Goal: Information Seeking & Learning: Compare options

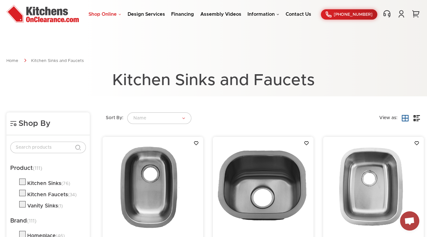
click at [98, 13] on link "Shop Online" at bounding box center [104, 14] width 33 height 5
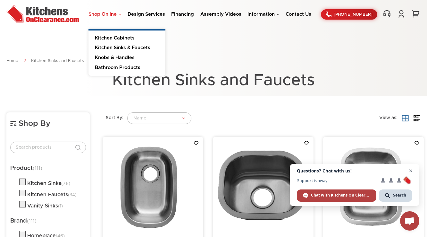
click at [410, 171] on span "Close chat" at bounding box center [411, 171] width 8 height 8
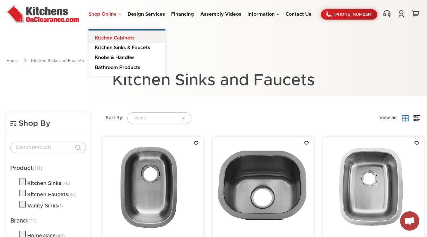
click at [113, 42] on link "Kitchen Cabinets" at bounding box center [126, 36] width 77 height 13
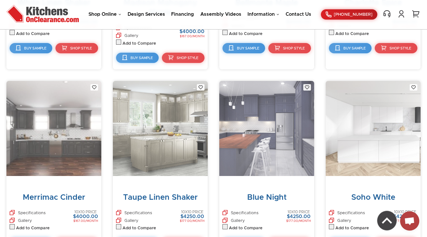
scroll to position [3086, 0]
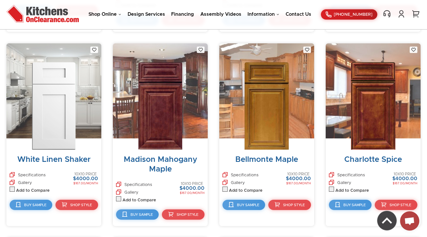
click at [38, 74] on img at bounding box center [54, 105] width 44 height 87
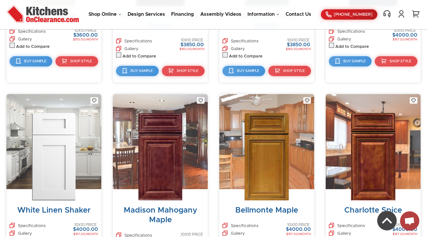
scroll to position [3035, 0]
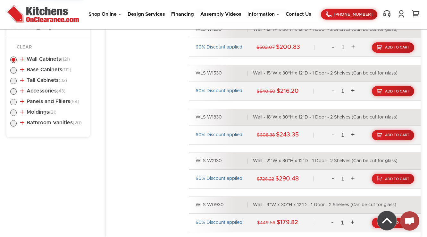
scroll to position [333, 0]
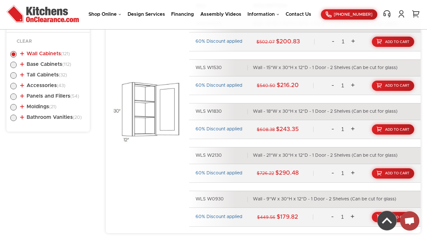
click at [62, 52] on span "(121)" at bounding box center [65, 54] width 9 height 4
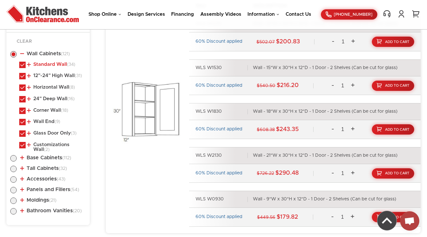
click at [54, 64] on link "Standard Wall (34)" at bounding box center [51, 64] width 48 height 5
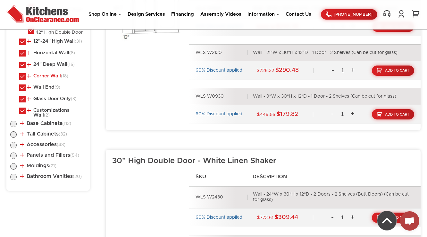
scroll to position [410, 0]
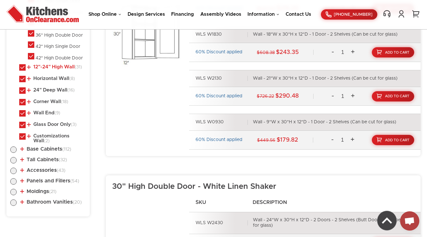
click at [54, 64] on link "12"-24" High Wall (31)" at bounding box center [54, 66] width 55 height 5
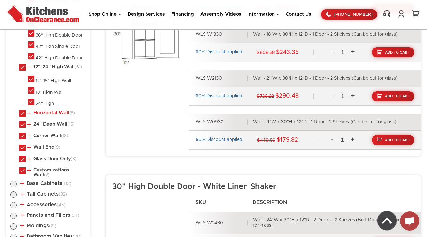
click at [44, 110] on link "Horizontal Wall (8)" at bounding box center [51, 112] width 48 height 5
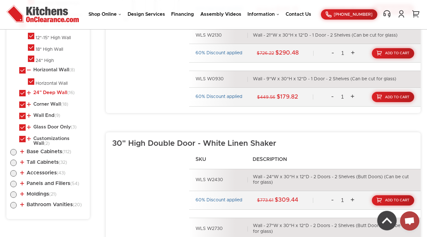
scroll to position [462, 0]
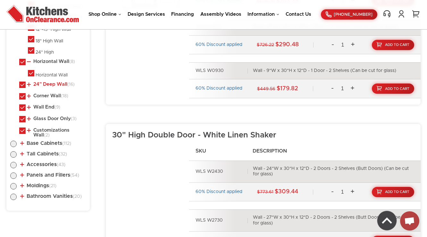
click at [50, 82] on link "24" Deep Wall (16)" at bounding box center [51, 84] width 48 height 5
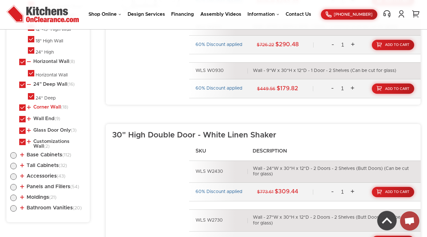
click at [46, 105] on link "Corner Wall (18)" at bounding box center [47, 107] width 41 height 5
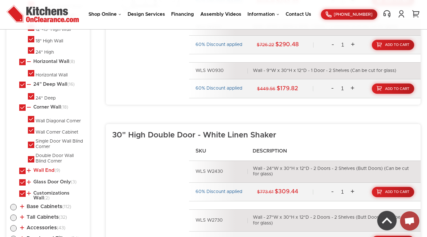
click at [45, 168] on link "Wall End (9)" at bounding box center [43, 170] width 33 height 5
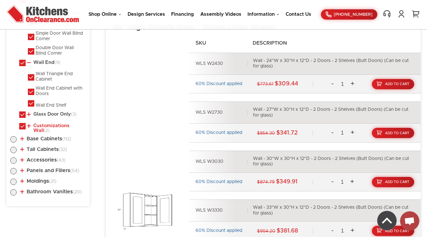
scroll to position [590, 0]
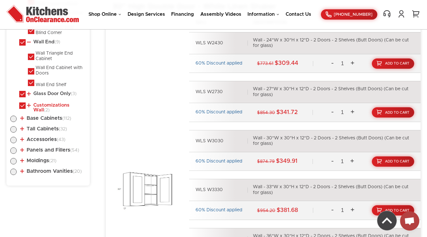
click at [42, 103] on link "Customizations Wall (2)" at bounding box center [55, 108] width 56 height 10
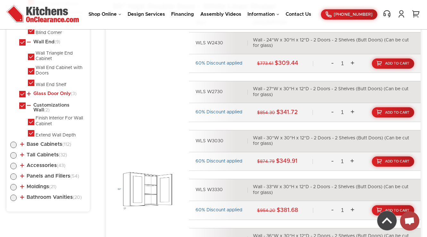
click at [45, 92] on link "Glass Door Only (3)" at bounding box center [52, 93] width 50 height 5
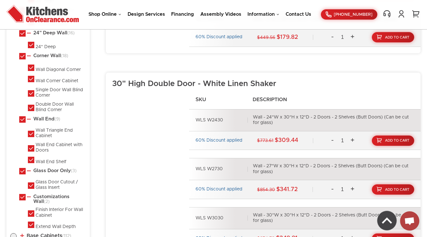
scroll to position [474, 0]
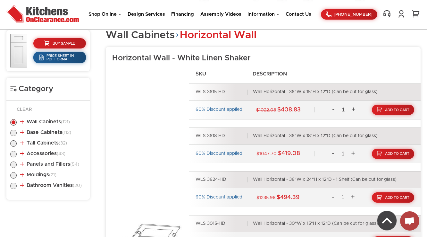
scroll to position [317, 0]
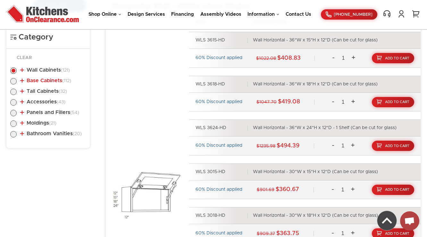
click at [32, 81] on link "Base Cabinets (112)" at bounding box center [45, 80] width 51 height 5
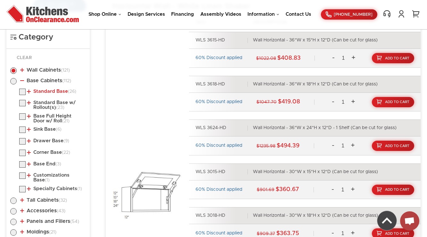
click at [38, 90] on link "Standard Base (26)" at bounding box center [51, 91] width 49 height 5
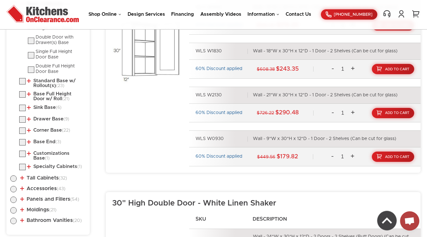
scroll to position [420, 0]
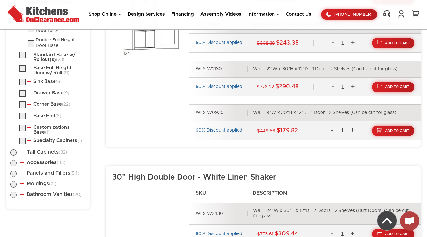
click at [46, 62] on ul "Standard Base (26) Single Door Base Double Door with Drawer(s) Base (6)" at bounding box center [48, 66] width 76 height 160
click at [48, 57] on link "Standard Base w/ Rollout(s) (23)" at bounding box center [55, 57] width 56 height 10
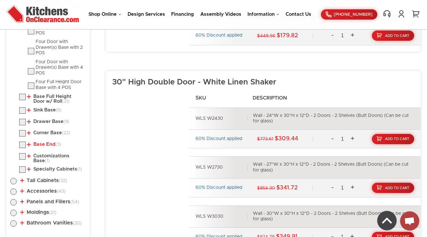
scroll to position [522, 0]
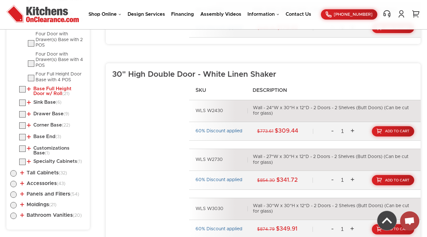
click at [38, 89] on link "Base Full Height Door w/ Roll (21)" at bounding box center [55, 91] width 56 height 10
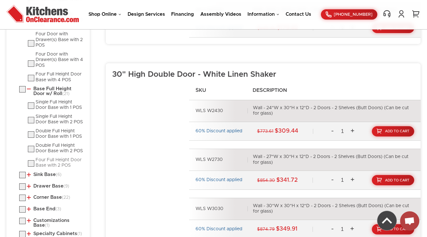
scroll to position [573, 0]
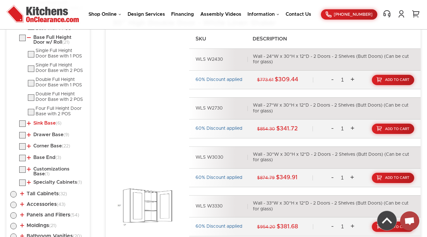
click at [38, 122] on link "Sink Base (6)" at bounding box center [44, 123] width 35 height 5
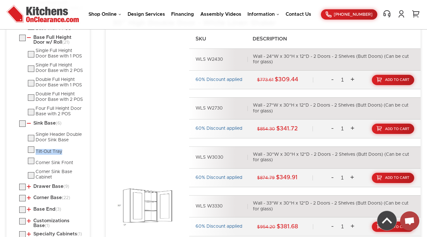
drag, startPoint x: 67, startPoint y: 148, endPoint x: 34, endPoint y: 153, distance: 33.4
click at [34, 153] on ul "Single Header Double Door Sink Base Tilt-Out Tray Corner Sink Front" at bounding box center [52, 156] width 67 height 48
drag, startPoint x: 66, startPoint y: 148, endPoint x: 36, endPoint y: 147, distance: 29.8
click at [36, 147] on li "Tilt-Out Tray" at bounding box center [57, 150] width 58 height 8
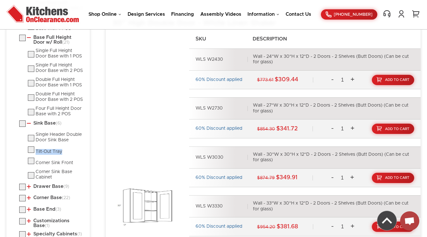
click at [29, 150] on label at bounding box center [31, 151] width 6 height 4
checkbox input "true"
radio input "false"
radio input "true"
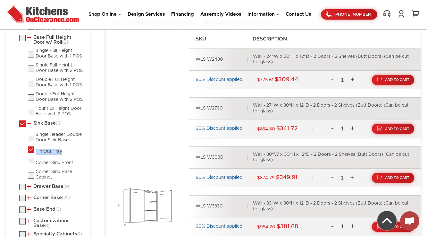
checkbox input "true"
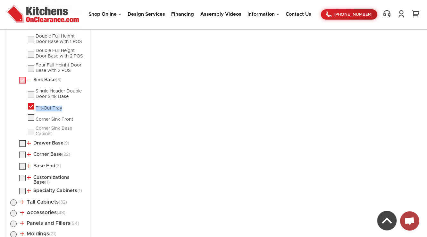
scroll to position [625, 0]
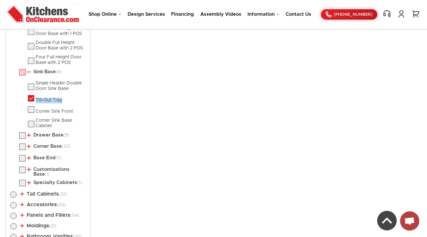
click at [33, 98] on label at bounding box center [31, 100] width 6 height 4
checkbox input "false"
radio input "false"
checkbox input "false"
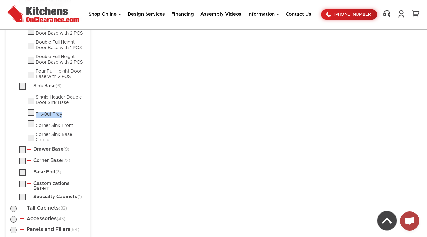
scroll to position [648, 0]
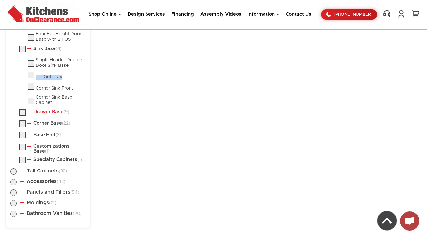
click at [50, 109] on link "Drawer Base (9)" at bounding box center [48, 111] width 42 height 5
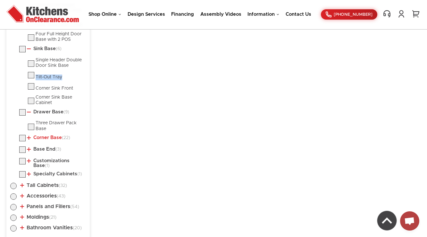
click at [39, 136] on link "Corner Base (22)" at bounding box center [48, 137] width 43 height 5
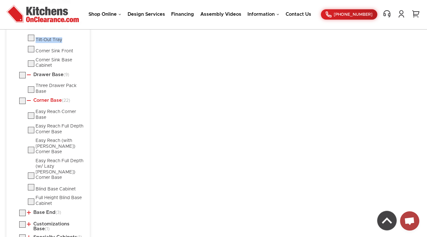
scroll to position [750, 0]
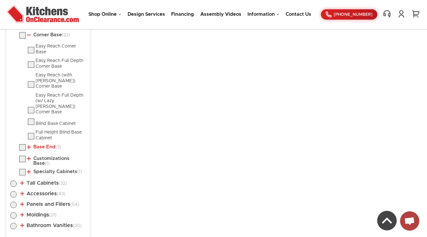
click at [44, 144] on link "Base End (3)" at bounding box center [44, 146] width 34 height 5
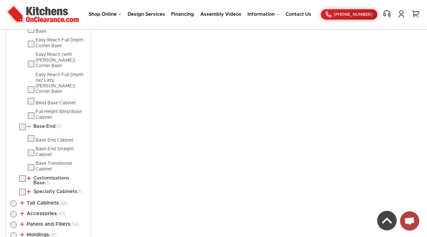
scroll to position [797, 0]
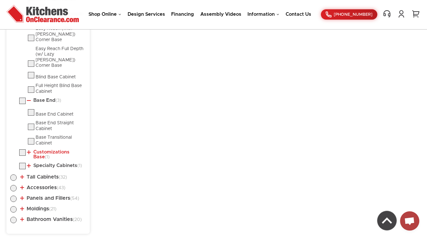
click at [46, 149] on link "Customizations Base (1)" at bounding box center [55, 154] width 56 height 10
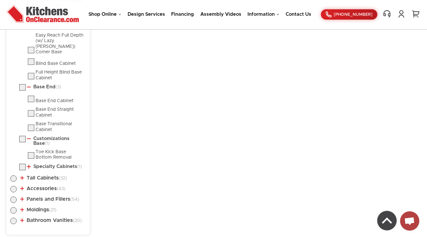
scroll to position [811, 0]
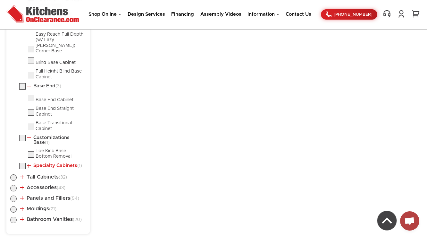
click at [44, 163] on link "Specialty Cabinets (1)" at bounding box center [54, 165] width 55 height 5
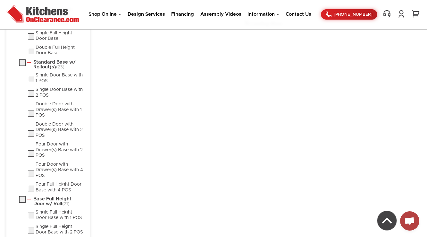
scroll to position [335, 0]
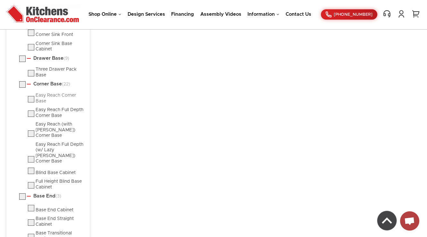
scroll to position [719, 0]
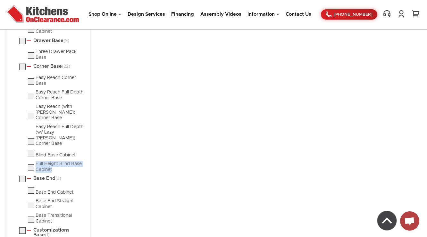
drag, startPoint x: 57, startPoint y: 160, endPoint x: 35, endPoint y: 153, distance: 22.8
click at [36, 161] on div "Full Height Blind Base Cabinet" at bounding box center [60, 166] width 48 height 11
checkbox input "false"
radio input "false"
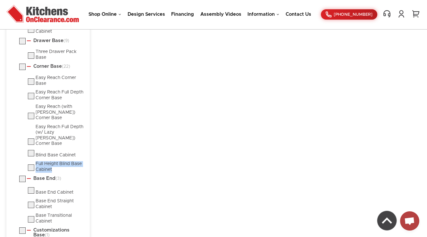
checkbox input "false"
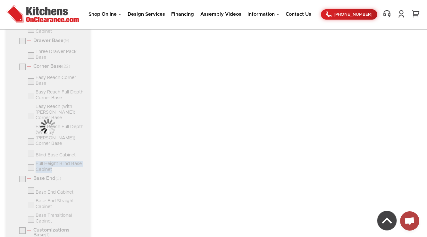
copy div "Full Height Blind Base Cabinet"
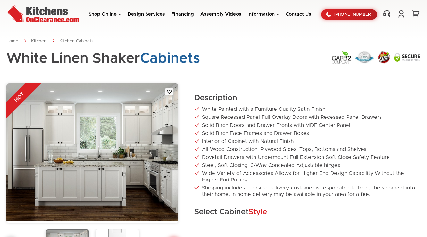
scroll to position [216, 0]
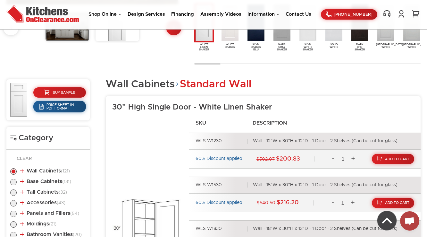
click at [14, 181] on label at bounding box center [13, 183] width 6 height 5
radio input "true"
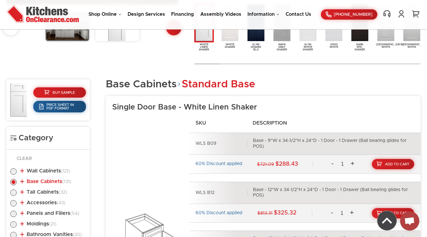
click at [59, 181] on link "Base Cabinets (131)" at bounding box center [45, 181] width 51 height 5
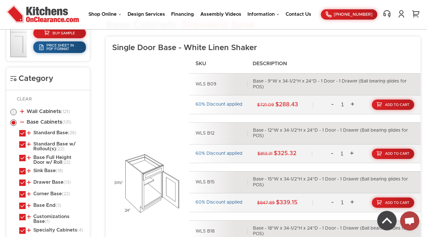
scroll to position [319, 0]
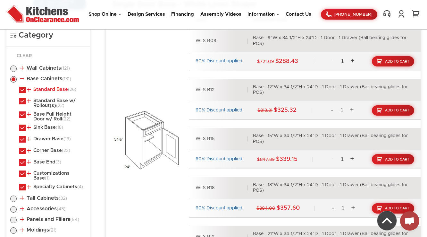
click at [51, 88] on link "Standard Base (26)" at bounding box center [51, 89] width 49 height 5
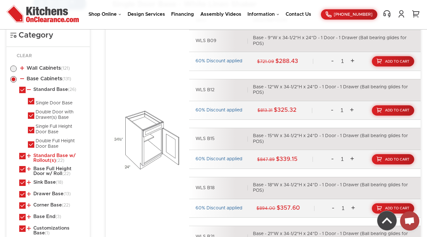
click at [44, 157] on link "Standard Base w/ Rollout(s) (22)" at bounding box center [55, 158] width 56 height 10
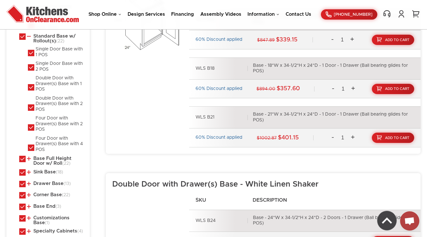
scroll to position [447, 0]
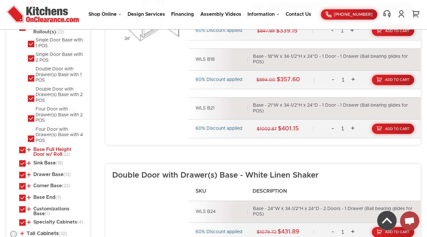
click at [53, 153] on link "Base Full Height Door w/ Roll (22)" at bounding box center [55, 152] width 56 height 10
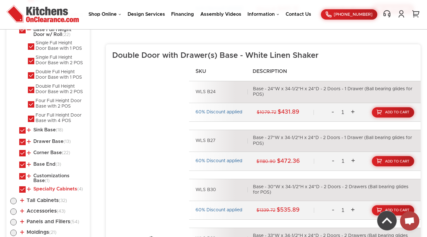
scroll to position [575, 0]
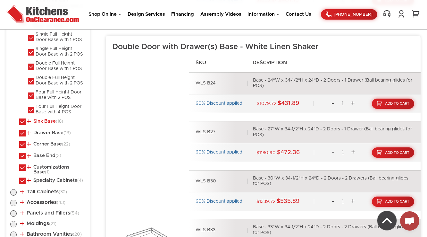
drag, startPoint x: 54, startPoint y: 114, endPoint x: 54, endPoint y: 118, distance: 3.5
click at [54, 117] on ul "Standard Base (26) Single Door Base Double Door with Drawer(s) Base (3)" at bounding box center [48, 8] width 76 height 356
click at [54, 120] on link "Sink Base (18)" at bounding box center [45, 121] width 36 height 5
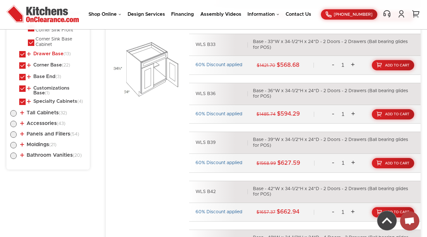
scroll to position [755, 0]
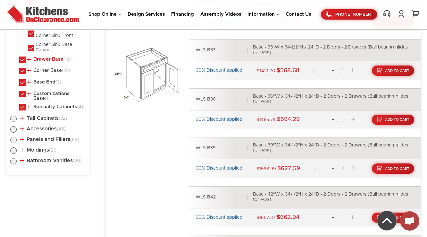
click at [46, 58] on link "Drawer Base (13)" at bounding box center [49, 59] width 44 height 5
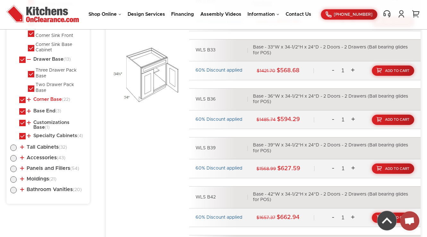
click at [46, 97] on link "Corner Base (22)" at bounding box center [48, 99] width 43 height 5
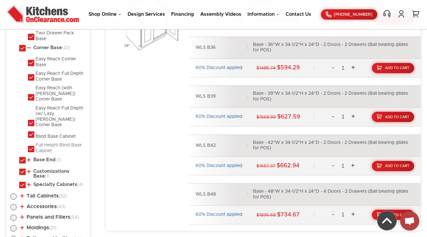
scroll to position [832, 0]
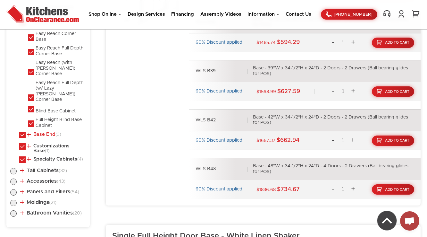
click at [40, 132] on link "Base End (3)" at bounding box center [44, 134] width 34 height 5
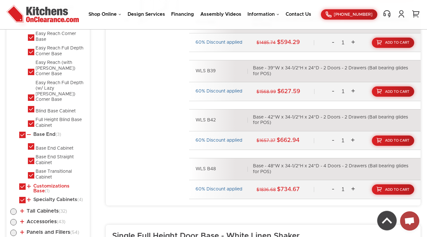
click at [38, 183] on link "Customizations Base (1)" at bounding box center [55, 188] width 56 height 10
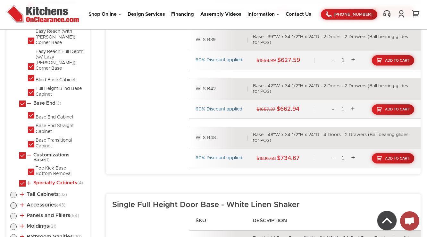
scroll to position [883, 0]
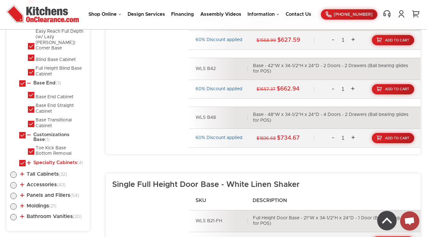
click at [46, 160] on link "Specialty Cabinets (4)" at bounding box center [55, 162] width 56 height 5
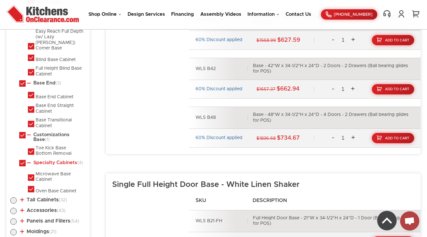
scroll to position [934, 0]
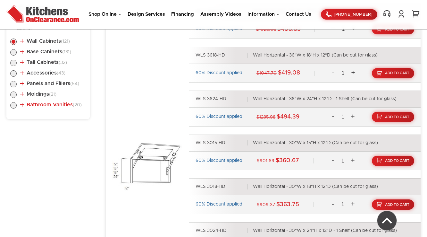
scroll to position [343, 0]
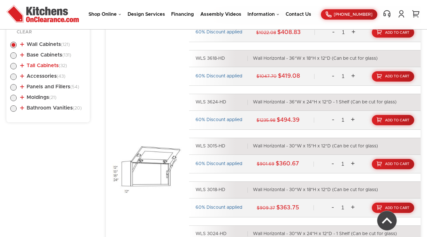
click at [37, 66] on link "Tall Cabinets (32)" at bounding box center [43, 65] width 47 height 5
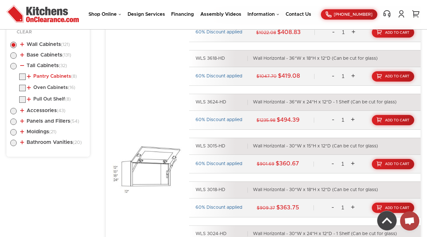
click at [39, 74] on link "Pantry Cabinets (8)" at bounding box center [52, 76] width 50 height 5
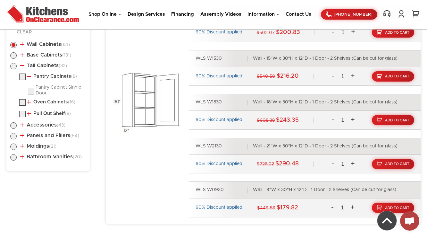
scroll to position [368, 0]
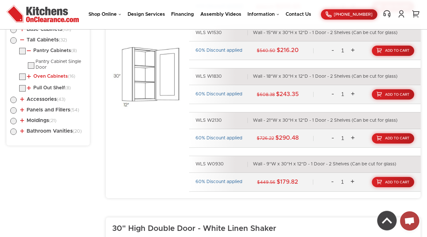
click at [51, 76] on link "Oven Cabinets (16)" at bounding box center [51, 76] width 48 height 5
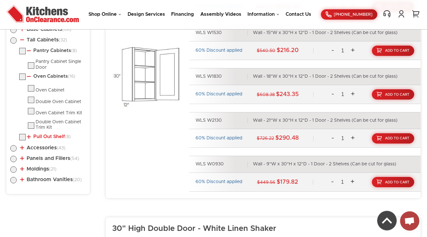
click at [41, 136] on link "Pull Out Shelf (8)" at bounding box center [49, 136] width 44 height 5
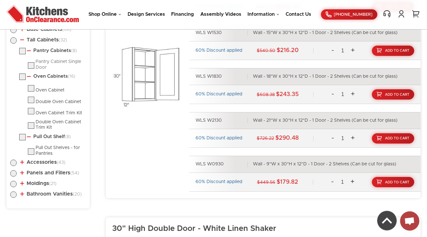
scroll to position [317, 0]
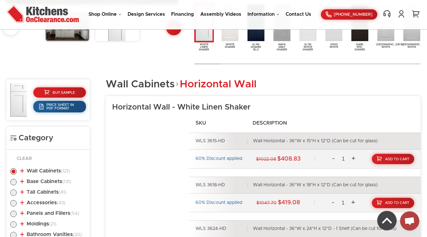
scroll to position [242, 0]
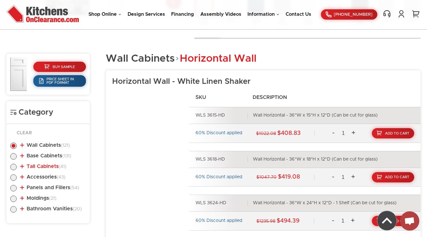
click at [48, 168] on link "Tall Cabinets (41)" at bounding box center [43, 165] width 46 height 5
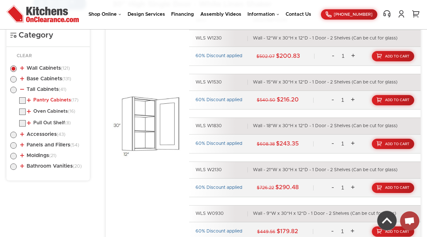
click at [44, 97] on link "Pantry Cabinets (17)" at bounding box center [53, 99] width 52 height 5
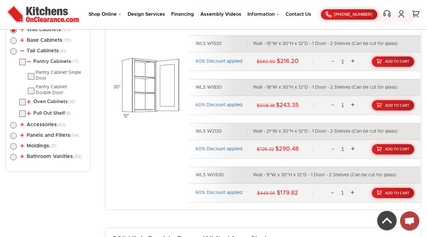
scroll to position [370, 0]
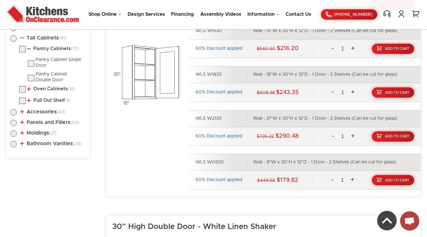
click at [12, 38] on label at bounding box center [13, 40] width 6 height 5
radio input "true"
checkbox input "true"
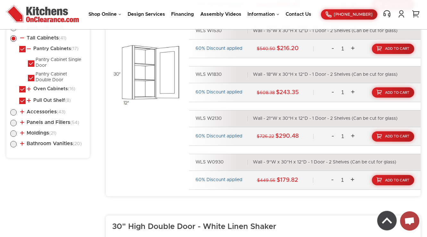
checkbox input "true"
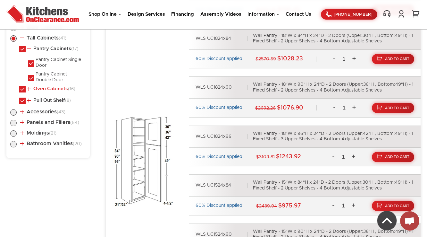
click at [46, 88] on link "Oven Cabinets (16)" at bounding box center [51, 88] width 48 height 5
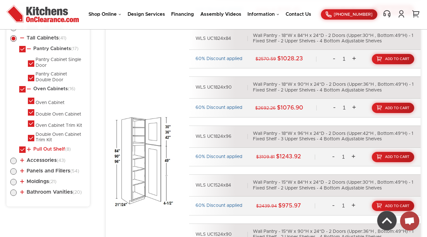
click at [39, 148] on link "Pull Out Shelf (8)" at bounding box center [49, 148] width 44 height 5
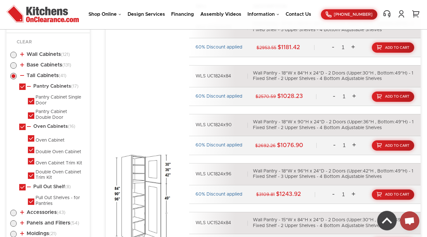
scroll to position [345, 0]
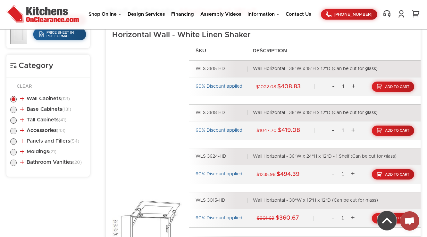
scroll to position [317, 0]
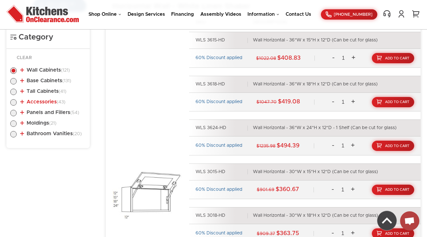
click at [26, 102] on link "Accessories (43)" at bounding box center [42, 101] width 45 height 5
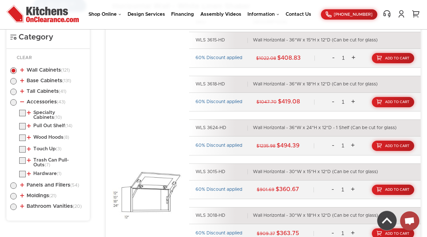
click at [13, 102] on label at bounding box center [13, 103] width 6 height 5
radio input "true"
checkbox input "true"
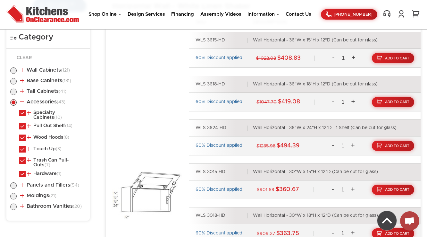
checkbox input "true"
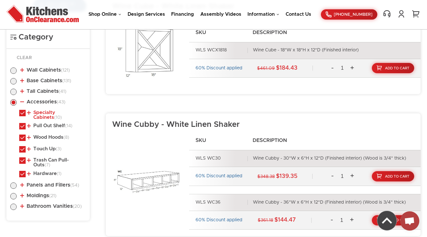
click at [45, 112] on link "Specialty Cabinets (10)" at bounding box center [55, 115] width 56 height 10
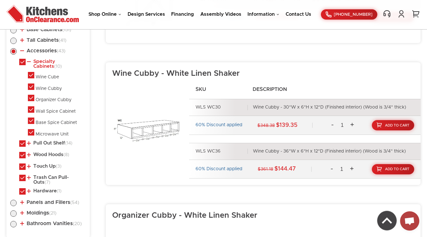
scroll to position [368, 0]
click at [49, 141] on link "Pull Out Shelf (14)" at bounding box center [50, 142] width 46 height 5
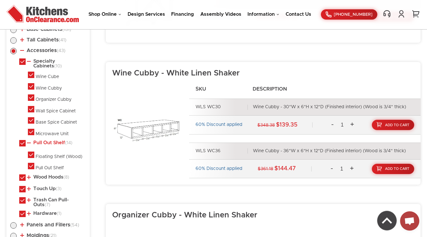
scroll to position [445, 0]
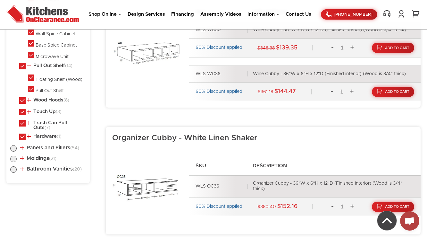
click at [48, 100] on li "Wood Hoods (8) Boxed Wood Hood Covered Wood Hood Sloped Wood Hood" at bounding box center [52, 101] width 67 height 8
click at [46, 100] on link "Wood Hoods (8)" at bounding box center [48, 99] width 42 height 5
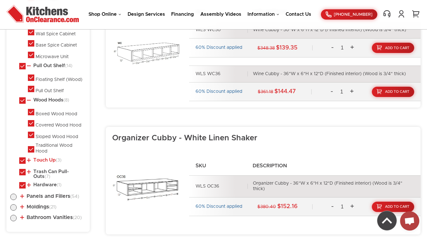
click at [42, 157] on link "Touch Up (3)" at bounding box center [44, 159] width 35 height 5
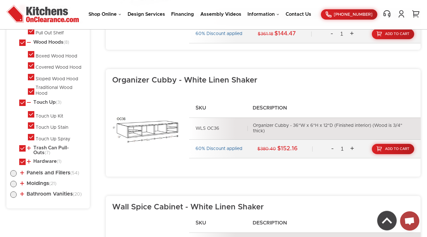
scroll to position [522, 0]
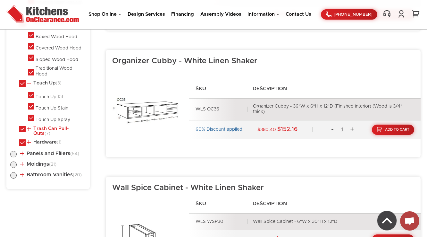
click at [42, 126] on link "Trash Can Pull-Outs (7)" at bounding box center [55, 131] width 56 height 10
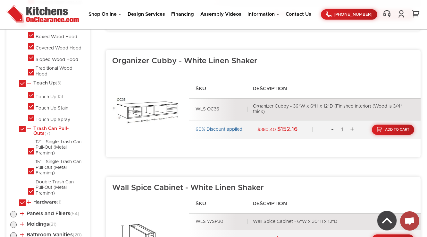
scroll to position [548, 0]
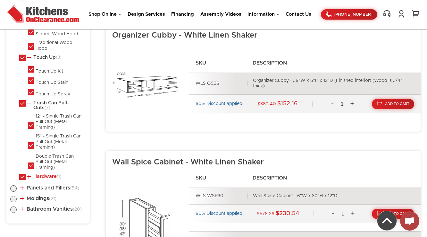
click at [44, 174] on link "Hardware (1)" at bounding box center [44, 176] width 35 height 5
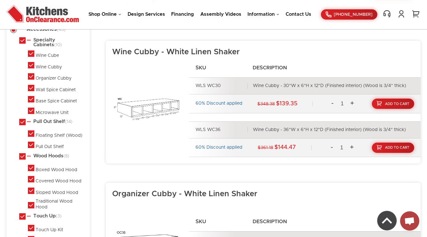
scroll to position [338, 0]
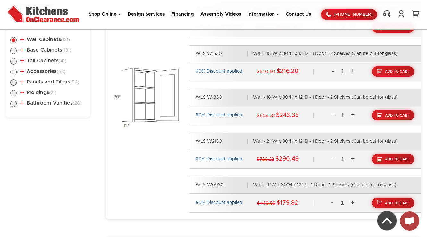
scroll to position [343, 0]
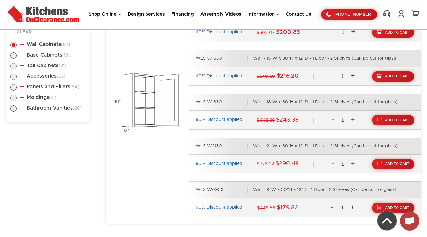
click at [12, 76] on label at bounding box center [13, 78] width 6 height 5
radio input "true"
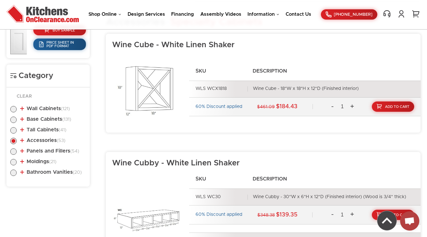
scroll to position [317, 0]
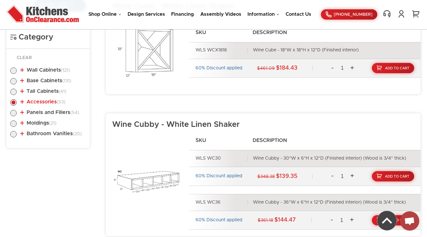
click at [38, 102] on link "Accessories (53)" at bounding box center [42, 101] width 45 height 5
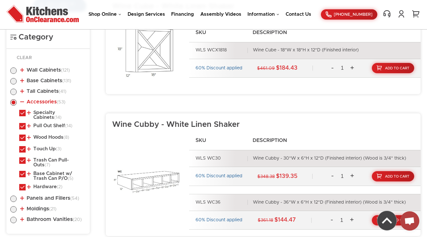
scroll to position [343, 0]
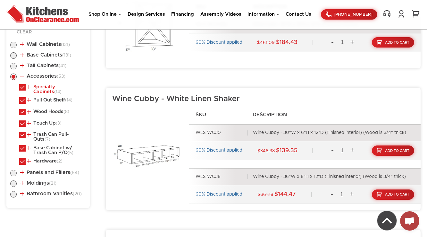
click at [46, 88] on link "Specialty Cabinets (14)" at bounding box center [55, 89] width 56 height 10
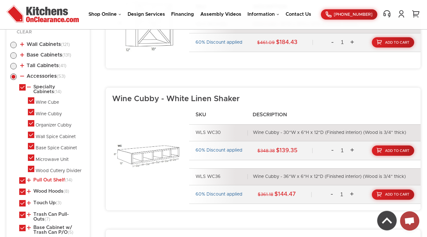
click at [46, 178] on link "Pull Out Shelf (14)" at bounding box center [50, 179] width 46 height 5
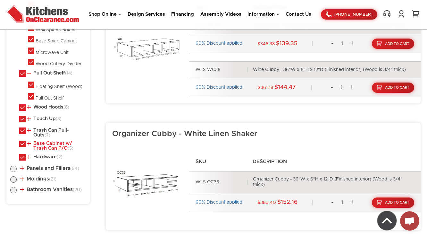
scroll to position [471, 0]
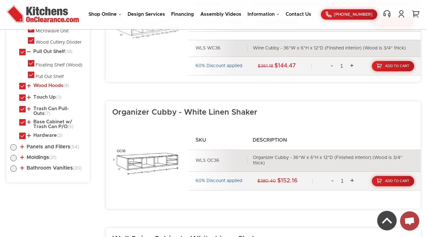
click at [53, 85] on link "Wood Hoods (8)" at bounding box center [48, 85] width 42 height 5
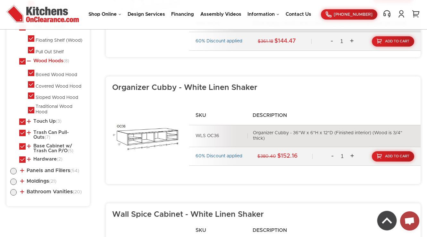
scroll to position [497, 0]
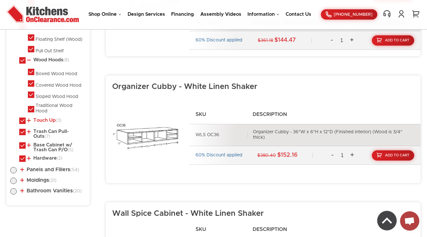
click at [42, 118] on link "Touch Up (3)" at bounding box center [44, 120] width 35 height 5
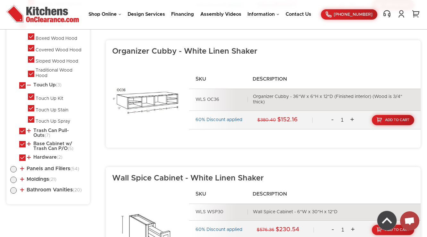
scroll to position [548, 0]
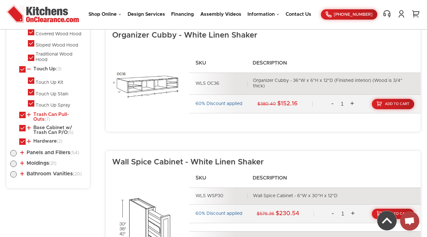
click at [46, 112] on link "Trash Can Pull-Outs (7)" at bounding box center [55, 117] width 56 height 10
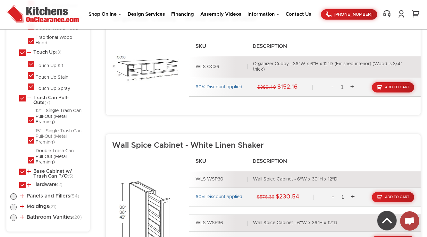
scroll to position [625, 0]
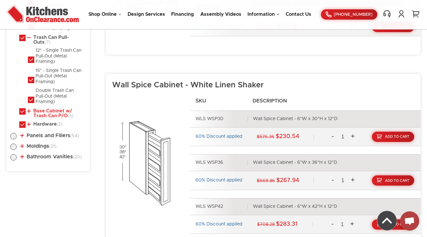
click at [42, 111] on link "Base Cabinet w/ Trash Can P/O (5)" at bounding box center [55, 113] width 56 height 10
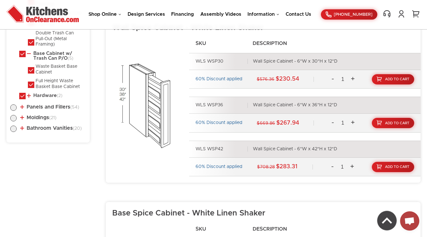
scroll to position [702, 0]
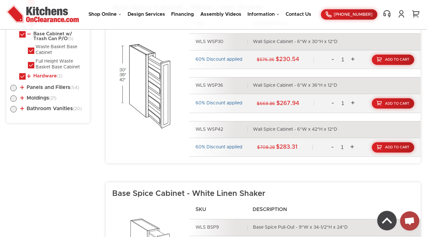
click at [43, 73] on link "Hardware (2)" at bounding box center [45, 75] width 36 height 5
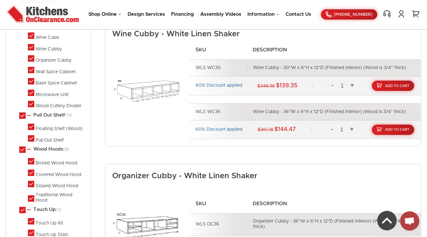
scroll to position [317, 0]
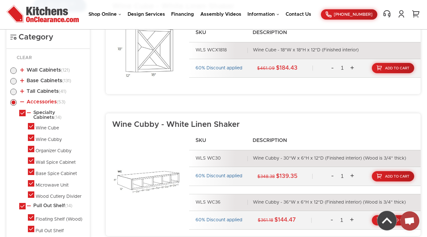
click at [33, 103] on link "Accessories (53)" at bounding box center [42, 101] width 45 height 5
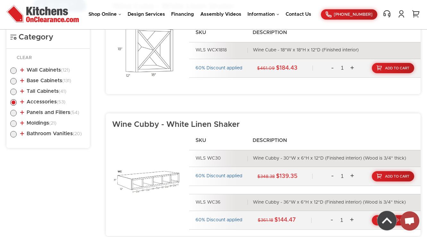
click at [13, 113] on label at bounding box center [13, 114] width 6 height 5
radio input "true"
checkbox input "true"
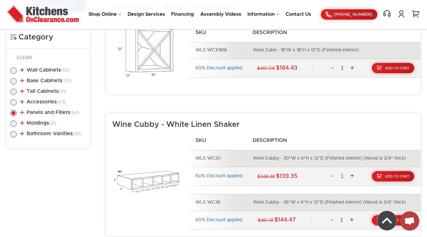
checkbox input "true"
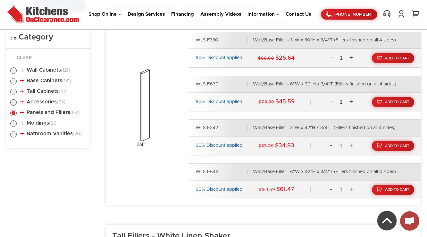
click at [47, 112] on link "Panels and Fillers (54)" at bounding box center [49, 112] width 59 height 5
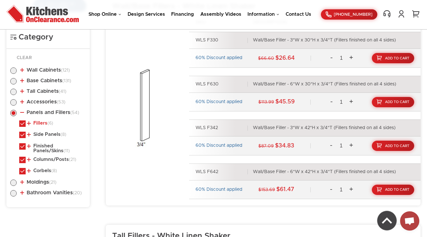
click at [40, 122] on link "Fillers (6)" at bounding box center [40, 123] width 26 height 5
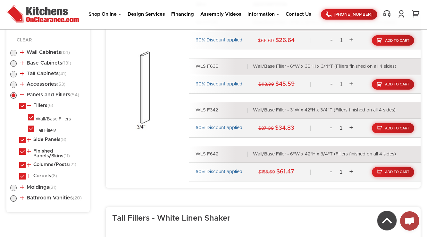
scroll to position [343, 0]
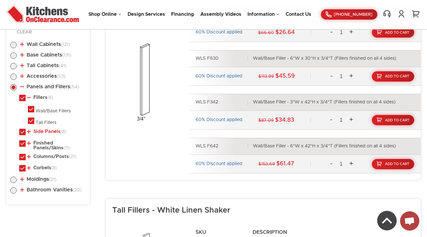
click at [40, 130] on link "Side Panels (8)" at bounding box center [46, 131] width 39 height 5
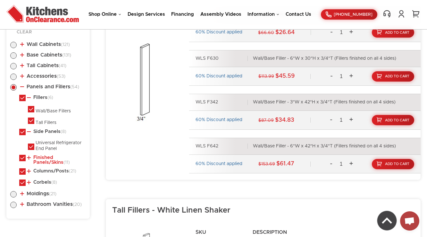
click at [37, 160] on link "Finished Panels/Skins (11)" at bounding box center [55, 160] width 56 height 10
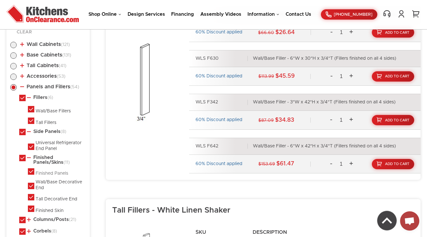
scroll to position [368, 0]
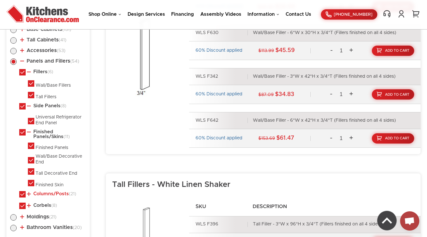
click at [38, 191] on link "Columns/Posts (21)" at bounding box center [51, 193] width 49 height 5
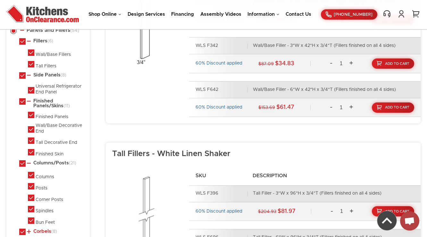
scroll to position [445, 0]
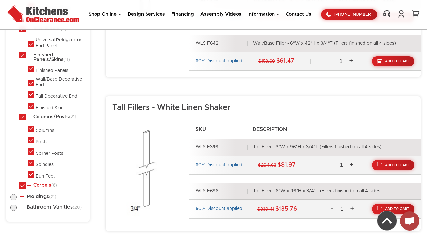
click at [40, 182] on link "Corbels (8)" at bounding box center [42, 184] width 30 height 5
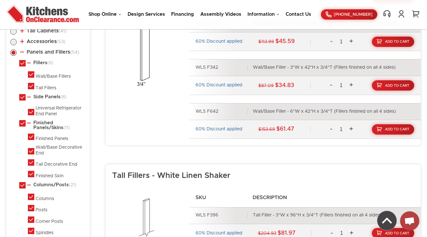
scroll to position [368, 0]
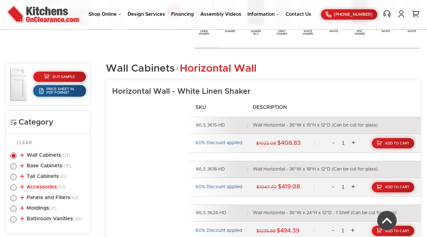
scroll to position [240, 0]
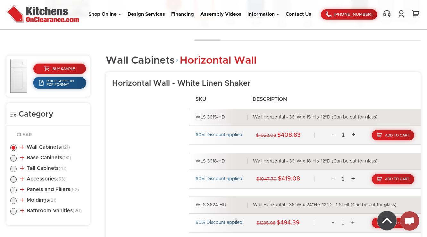
click at [15, 190] on label at bounding box center [13, 191] width 6 height 5
radio input "true"
checkbox input "true"
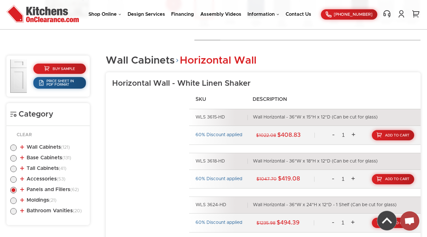
checkbox input "true"
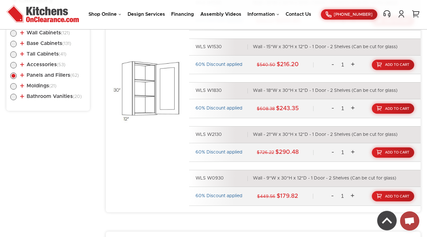
scroll to position [368, 0]
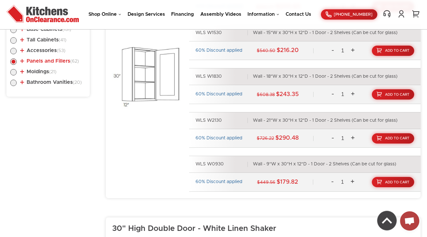
click at [41, 60] on link "Panels and Fillers (62)" at bounding box center [49, 60] width 59 height 5
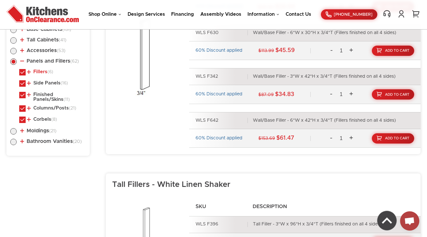
click at [32, 73] on link "Fillers (6)" at bounding box center [40, 71] width 26 height 5
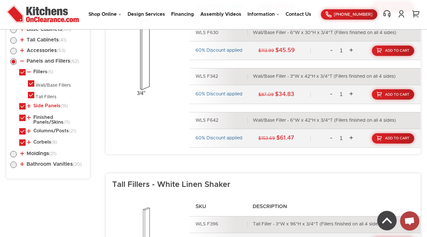
click at [38, 104] on link "Side Panels (16)" at bounding box center [47, 105] width 41 height 5
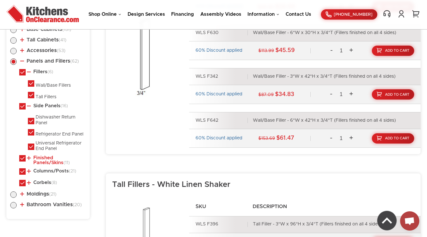
click at [35, 161] on link "Finished Panels/Skins (11)" at bounding box center [55, 160] width 56 height 10
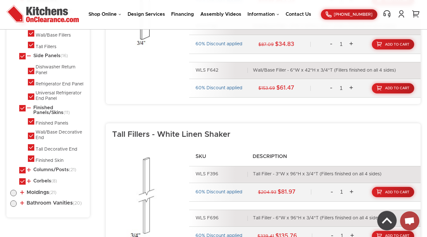
scroll to position [420, 0]
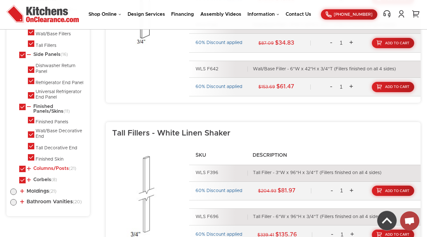
click at [40, 167] on link "Columns/Posts (21)" at bounding box center [51, 168] width 49 height 5
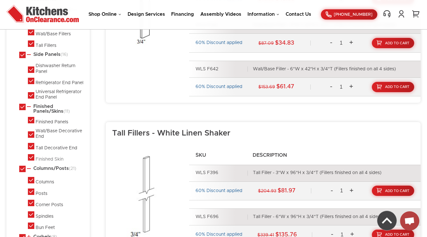
scroll to position [445, 0]
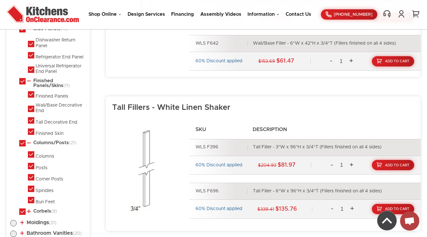
click at [46, 213] on li "Corbels (8) Corbels" at bounding box center [52, 212] width 67 height 8
click at [47, 210] on link "Corbels (8)" at bounding box center [42, 210] width 30 height 5
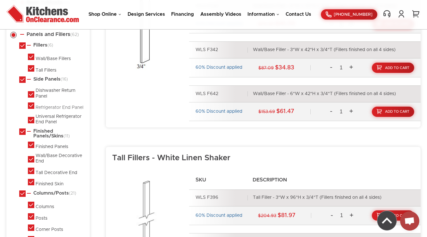
scroll to position [394, 0]
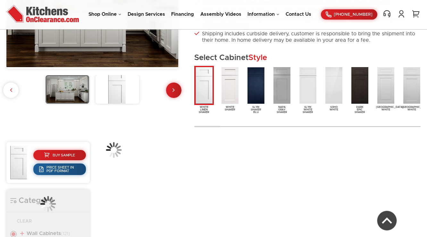
scroll to position [234, 0]
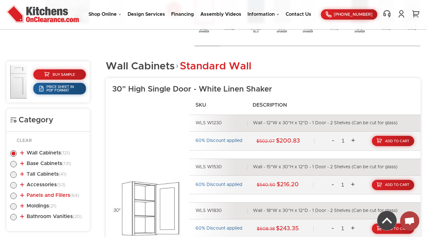
click at [44, 196] on link "Panels and Fillers (64)" at bounding box center [49, 194] width 59 height 5
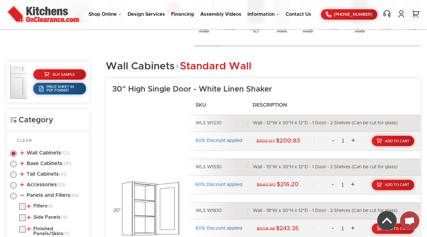
scroll to position [337, 0]
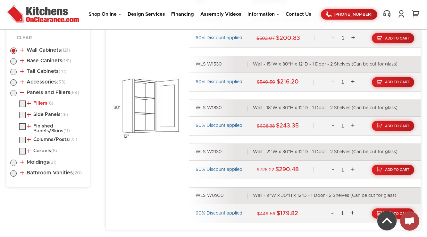
click at [37, 101] on link "Fillers (6)" at bounding box center [40, 103] width 26 height 5
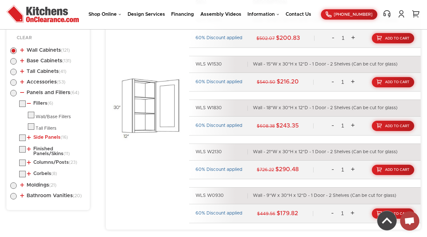
click at [39, 135] on link "Side Panels (16)" at bounding box center [47, 137] width 41 height 5
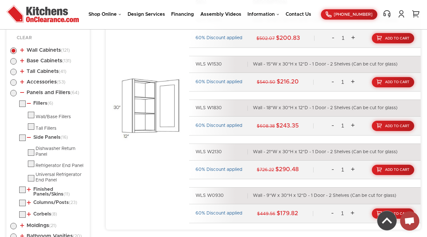
scroll to position [439, 0]
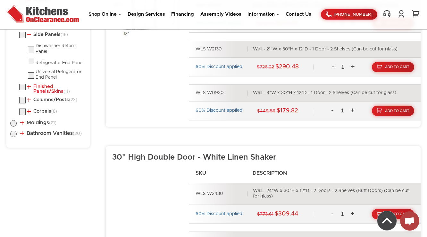
click at [41, 93] on link "Finished Panels/Skins (11)" at bounding box center [55, 89] width 56 height 10
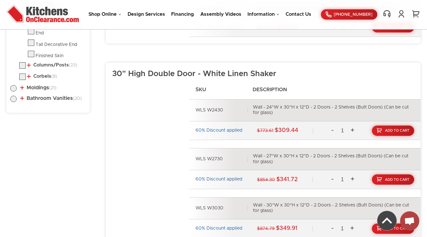
scroll to position [542, 0]
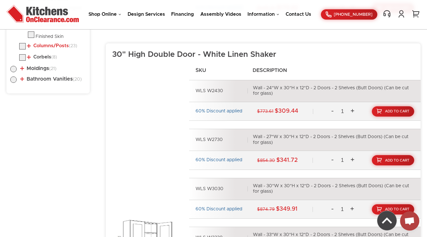
click at [48, 47] on link "Columns/Posts (23)" at bounding box center [52, 45] width 50 height 5
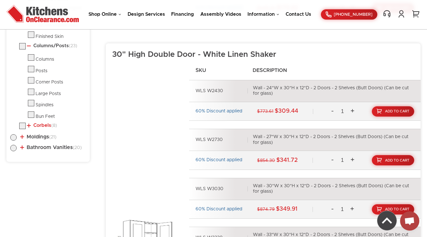
click at [37, 123] on link "Corbels (8)" at bounding box center [42, 125] width 30 height 5
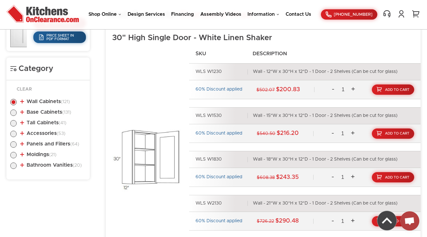
scroll to position [293, 0]
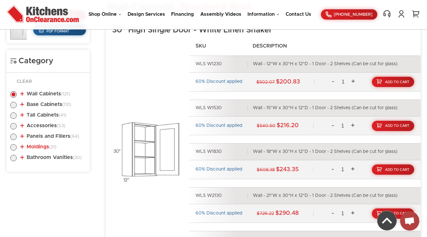
click at [33, 146] on link "Moldings (21)" at bounding box center [38, 146] width 36 height 5
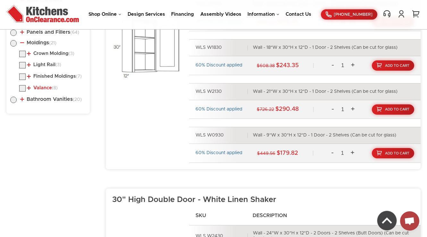
scroll to position [396, 0]
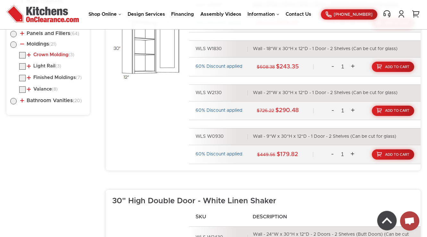
click at [46, 56] on link "Crown Molding (3)" at bounding box center [50, 54] width 47 height 5
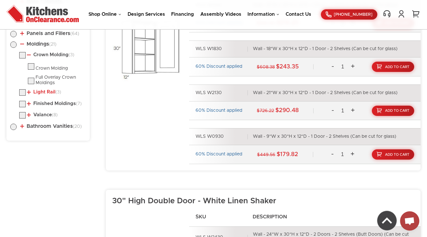
click at [37, 90] on link "Light Rail (3)" at bounding box center [44, 91] width 34 height 5
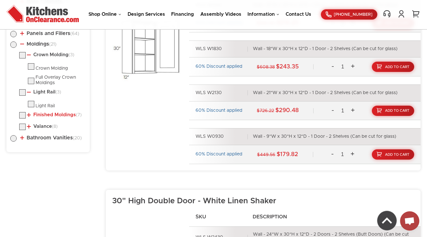
click at [41, 114] on link "Finished Moldings (7)" at bounding box center [54, 114] width 55 height 5
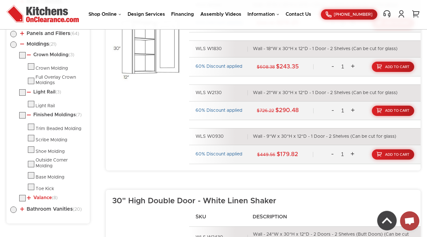
click at [45, 195] on link "Valance (8)" at bounding box center [42, 197] width 31 height 5
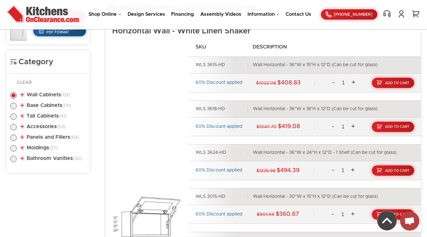
scroll to position [293, 0]
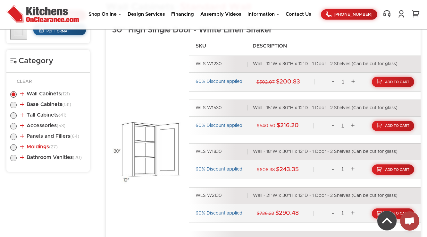
click at [54, 147] on span "(27)" at bounding box center [53, 147] width 9 height 4
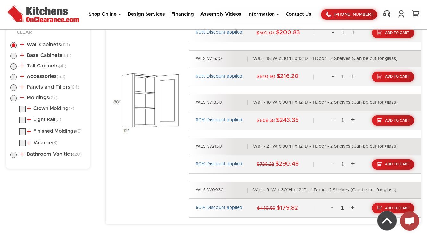
scroll to position [396, 0]
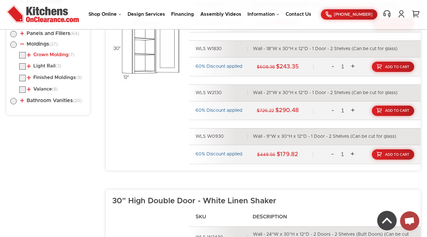
click at [59, 54] on link "Crown Molding (7)" at bounding box center [50, 54] width 47 height 5
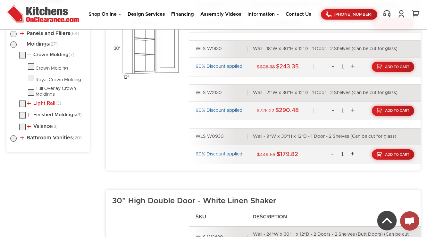
click at [39, 103] on link "Light Rail (3)" at bounding box center [44, 103] width 34 height 5
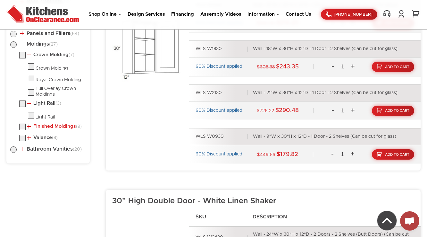
click at [38, 124] on link "Finished Moldings (9)" at bounding box center [54, 126] width 55 height 5
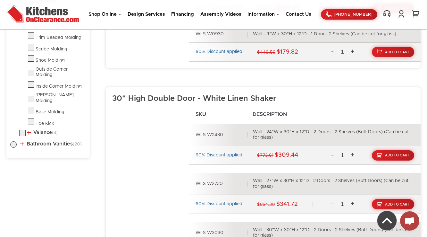
scroll to position [498, 0]
click at [46, 130] on link "Valance (8)" at bounding box center [42, 132] width 31 height 5
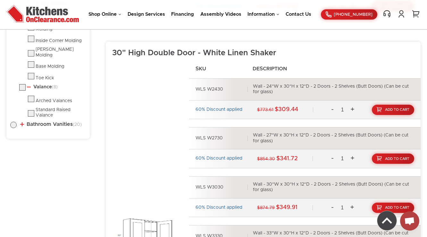
scroll to position [550, 0]
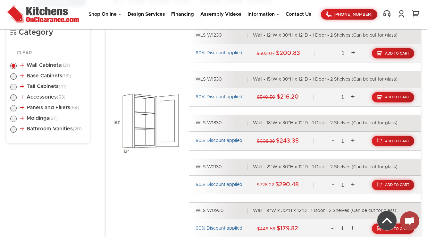
scroll to position [343, 0]
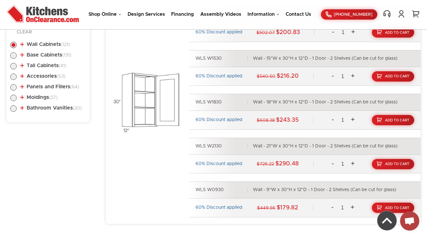
drag, startPoint x: 12, startPoint y: 106, endPoint x: 33, endPoint y: 112, distance: 21.3
click at [12, 107] on label at bounding box center [13, 109] width 6 height 5
radio input "true"
checkbox input "true"
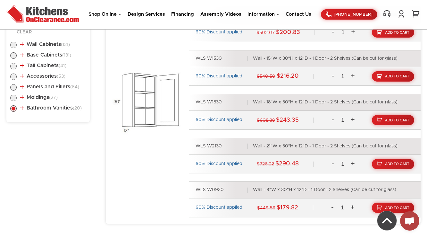
checkbox input "true"
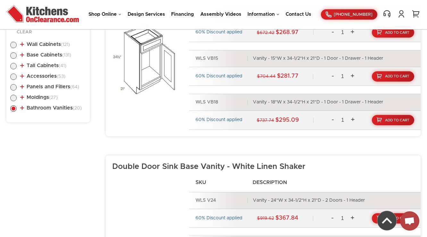
click at [46, 107] on link "Bathroom Vanities (20)" at bounding box center [51, 107] width 62 height 5
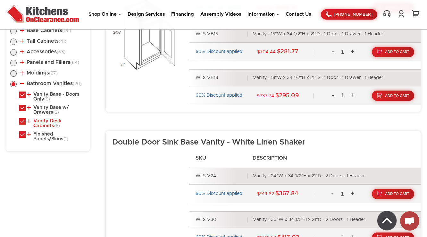
scroll to position [368, 0]
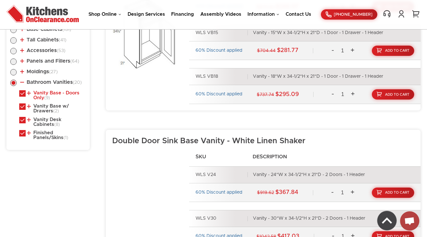
click at [43, 99] on link "Vanity Base - Doors Only (9)" at bounding box center [55, 95] width 56 height 10
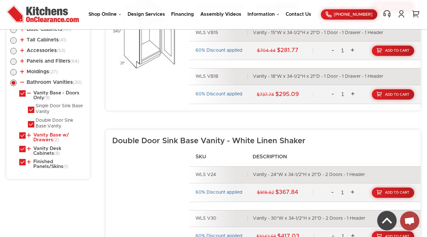
click at [44, 135] on link "Vanity Base w/ Drawers (2)" at bounding box center [55, 137] width 56 height 10
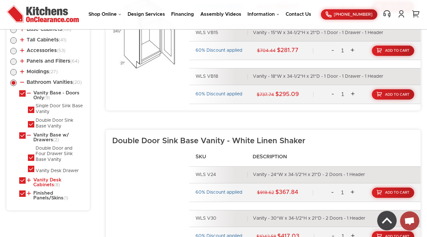
click at [42, 180] on link "Vanity Desk Cabinets (8)" at bounding box center [55, 182] width 56 height 10
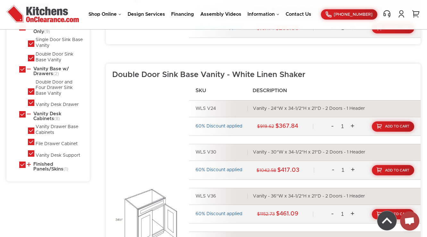
scroll to position [445, 0]
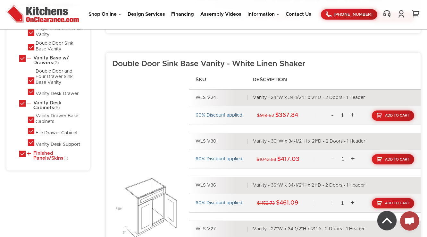
click at [39, 154] on link "Finished Panels/Skins (1)" at bounding box center [55, 156] width 56 height 10
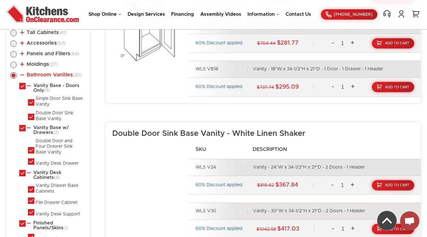
scroll to position [368, 0]
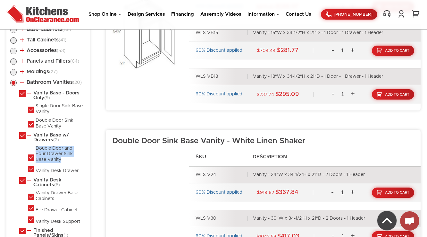
drag, startPoint x: 63, startPoint y: 158, endPoint x: 35, endPoint y: 147, distance: 30.5
click at [35, 147] on li "Double Door and Four Drawer Sink Base Vanity" at bounding box center [57, 154] width 58 height 17
copy div "Double Door and Four Drawer Sink Base Vanity"
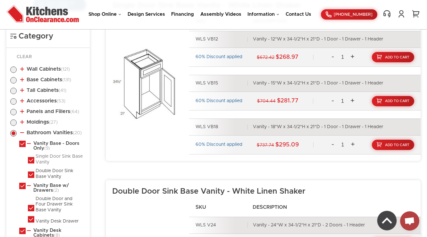
scroll to position [317, 0]
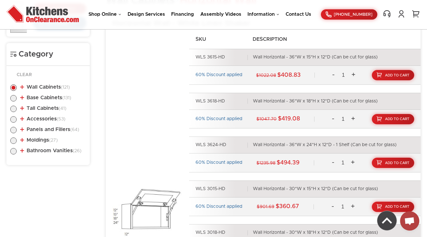
scroll to position [394, 0]
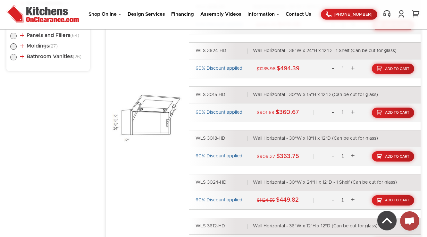
click at [62, 60] on li "Bathroom Vanities (26) Vanity Base - Doors Only (9) Single Door Sink Base Vanit…" at bounding box center [48, 57] width 76 height 7
click at [62, 59] on li "Bathroom Vanities (26) Vanity Base - Doors Only (9) Single Door Sink Base Vanit…" at bounding box center [48, 57] width 76 height 7
click at [64, 58] on link "Bathroom Vanities (26)" at bounding box center [50, 56] width 61 height 5
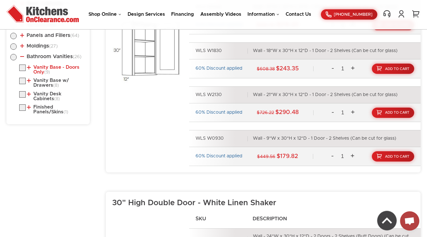
drag, startPoint x: 55, startPoint y: 66, endPoint x: 51, endPoint y: 69, distance: 5.1
click at [55, 66] on link "Vanity Base - Doors Only (9)" at bounding box center [55, 70] width 56 height 10
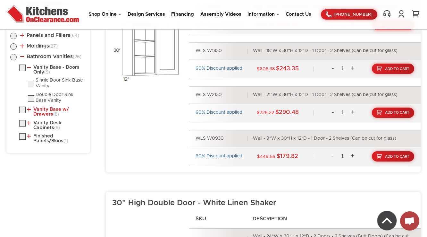
click at [46, 109] on link "Vanity Base w/ Drawers (8)" at bounding box center [55, 112] width 56 height 10
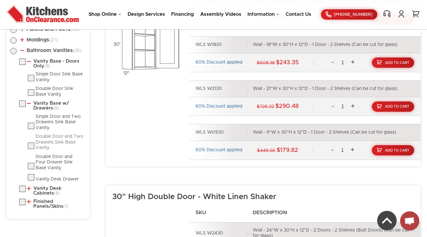
scroll to position [445, 0]
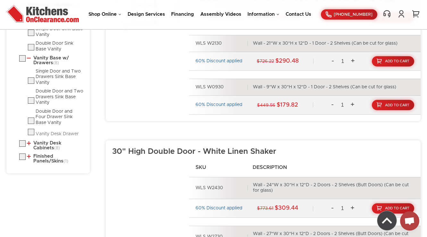
click at [39, 132] on div "Vanity Desk Drawer" at bounding box center [57, 134] width 43 height 6
checkbox input "false"
radio input "false"
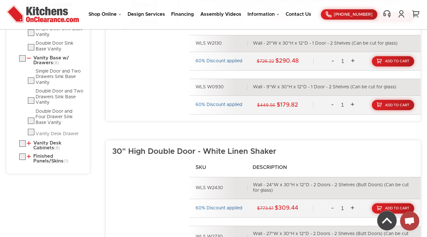
checkbox input "false"
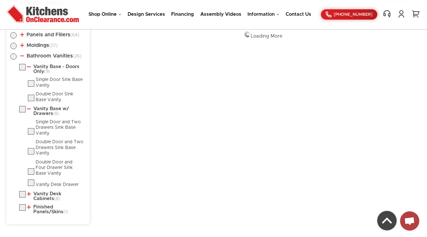
scroll to position [393, 0]
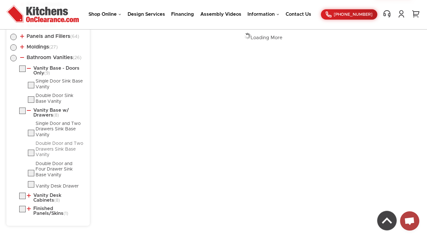
click at [40, 141] on div "Double Door and Two Drawers Sink Base Vanity" at bounding box center [60, 149] width 48 height 17
checkbox input "false"
radio input "false"
checkbox input "false"
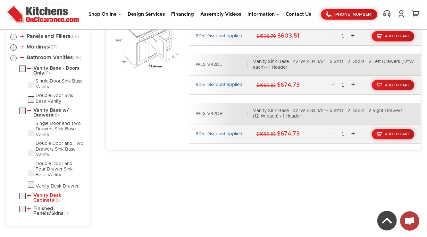
click at [49, 196] on link "Vanity Desk Cabinets (8)" at bounding box center [55, 198] width 56 height 10
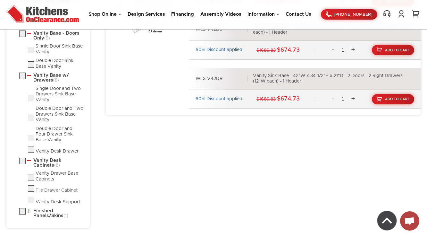
scroll to position [430, 0]
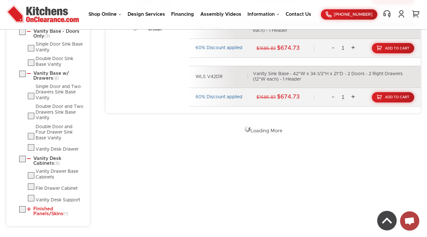
click at [45, 208] on link "Finished Panels/Skins (1)" at bounding box center [55, 211] width 56 height 10
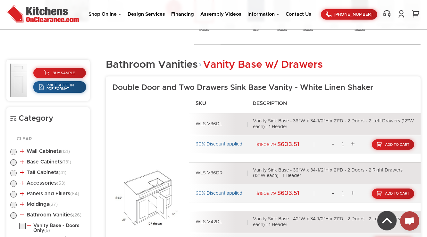
scroll to position [82, 0]
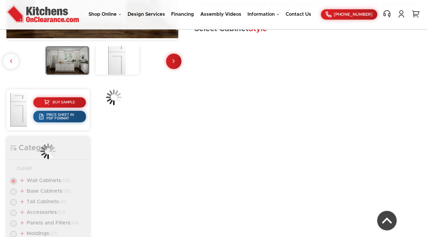
scroll to position [185, 0]
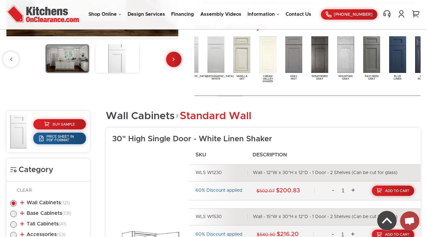
click at [398, 57] on img at bounding box center [398, 54] width 20 height 39
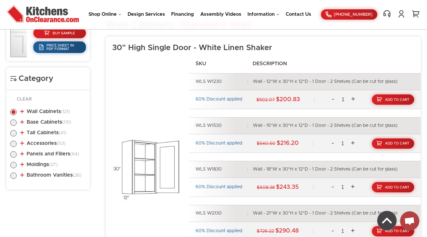
scroll to position [287, 0]
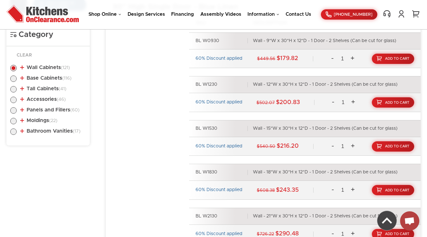
scroll to position [314, 0]
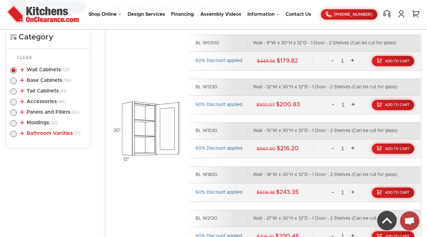
click at [65, 132] on link "Bathroom Vanities (17)" at bounding box center [50, 132] width 60 height 5
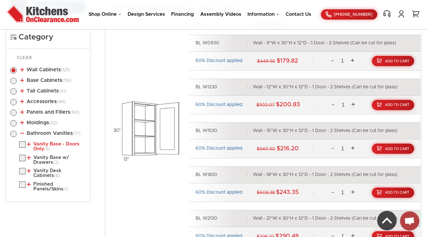
click at [57, 141] on link "Vanity Base - Doors Only (6)" at bounding box center [55, 146] width 56 height 10
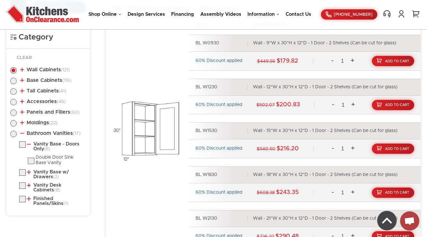
scroll to position [365, 0]
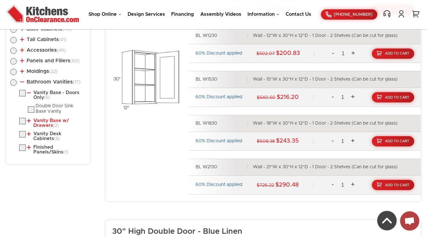
click at [53, 121] on link "Vanity Base w/ Drawers (2)" at bounding box center [55, 123] width 56 height 10
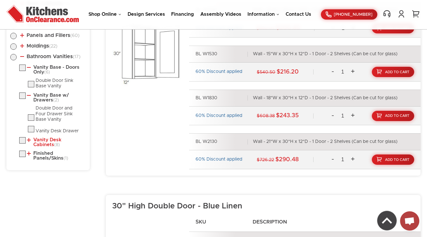
scroll to position [391, 0]
click at [54, 138] on link "Vanity Desk Cabinets (8)" at bounding box center [55, 142] width 56 height 10
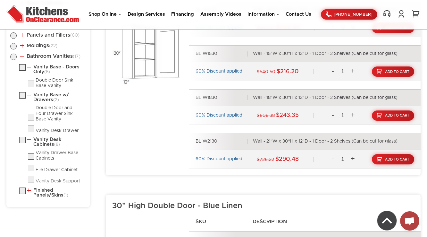
scroll to position [442, 0]
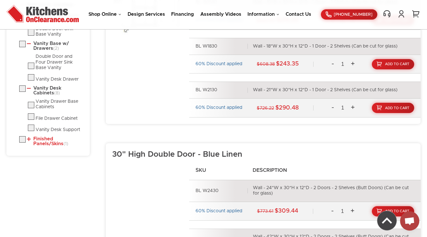
click at [47, 139] on link "Finished Panels/Skins (1)" at bounding box center [55, 141] width 56 height 10
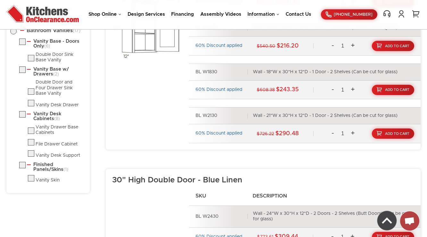
scroll to position [263, 0]
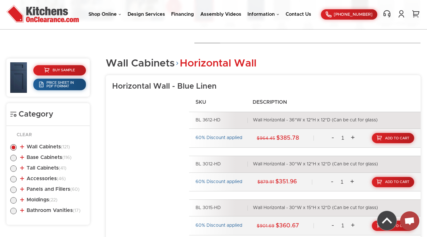
scroll to position [240, 0]
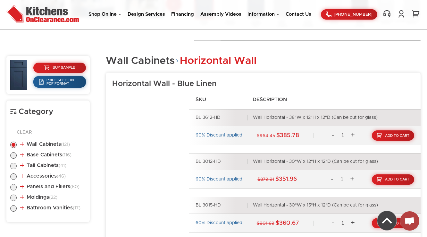
click at [58, 146] on li "Wall Cabinets (121) Standard Wall (34) 30" High Single Door (31)" at bounding box center [48, 144] width 76 height 7
click at [57, 146] on li "Wall Cabinets (121) Standard Wall (34) 30" High Single Door (31)" at bounding box center [48, 144] width 76 height 7
click at [57, 144] on link "Wall Cabinets (121)" at bounding box center [45, 143] width 50 height 5
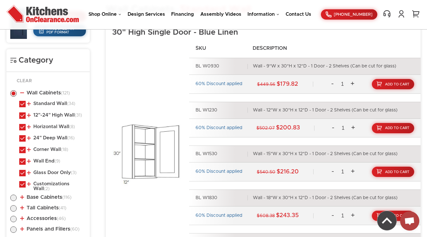
scroll to position [291, 0]
click at [46, 104] on link "Standard Wall (34)" at bounding box center [51, 103] width 48 height 5
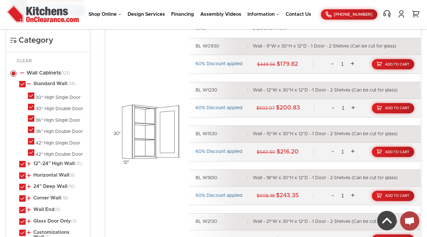
scroll to position [368, 0]
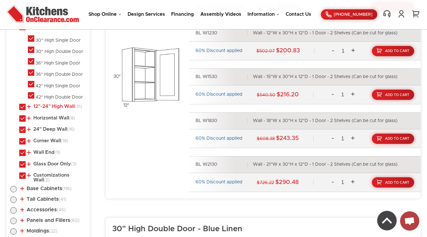
click at [51, 104] on link "12"-24" High Wall (31)" at bounding box center [54, 106] width 55 height 5
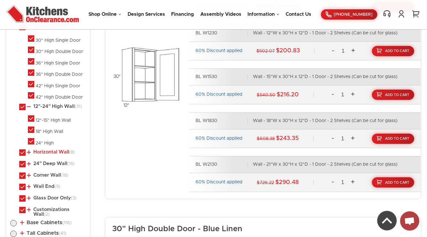
click at [44, 149] on link "Horizontal Wall (8)" at bounding box center [51, 151] width 48 height 5
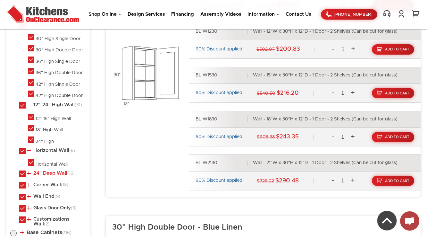
scroll to position [419, 0]
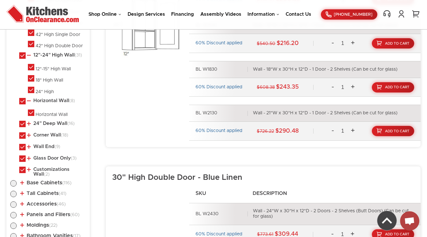
click at [45, 122] on link "24" Deep Wall (16)" at bounding box center [51, 123] width 48 height 5
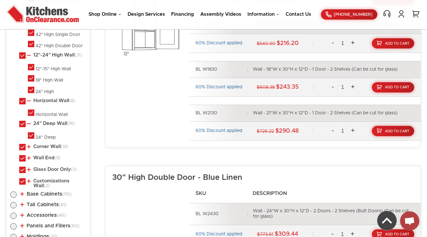
scroll to position [445, 0]
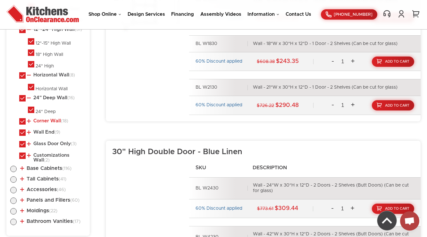
click at [46, 118] on link "Corner Wall (18)" at bounding box center [47, 120] width 41 height 5
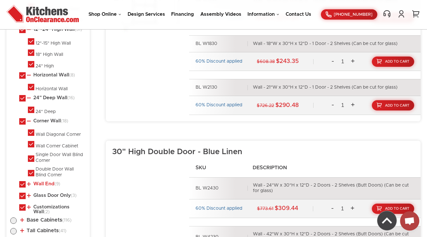
click at [41, 181] on link "Wall End (9)" at bounding box center [43, 183] width 33 height 5
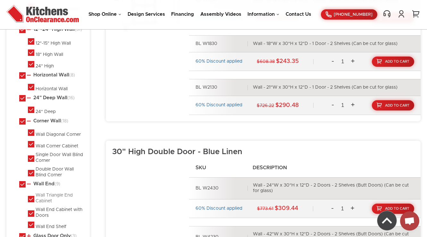
scroll to position [496, 0]
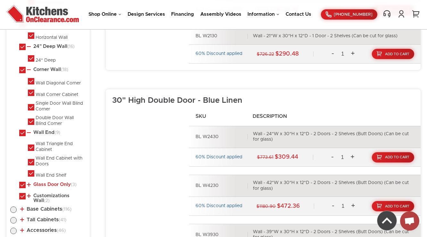
click at [38, 182] on link "Glass Door Only (3)" at bounding box center [52, 184] width 50 height 5
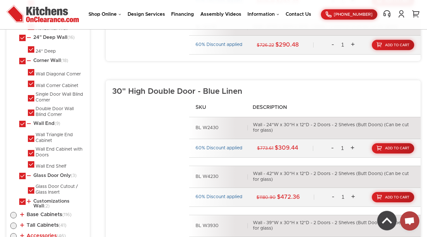
scroll to position [573, 0]
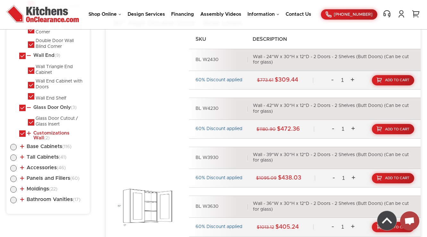
click at [44, 130] on link "Customizations Wall (2)" at bounding box center [55, 135] width 56 height 10
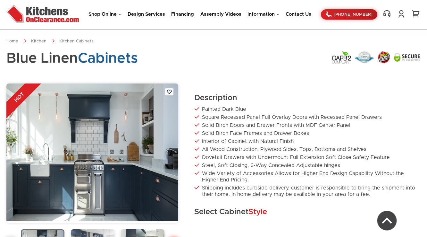
scroll to position [213, 0]
